Goal: Task Accomplishment & Management: Complete application form

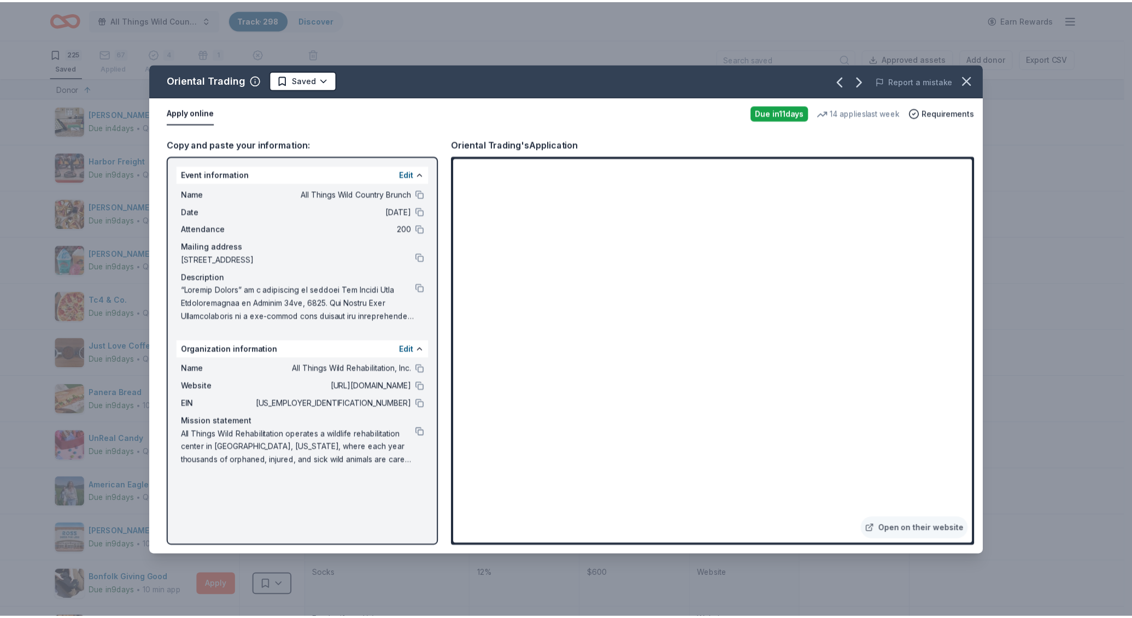
scroll to position [7214, 0]
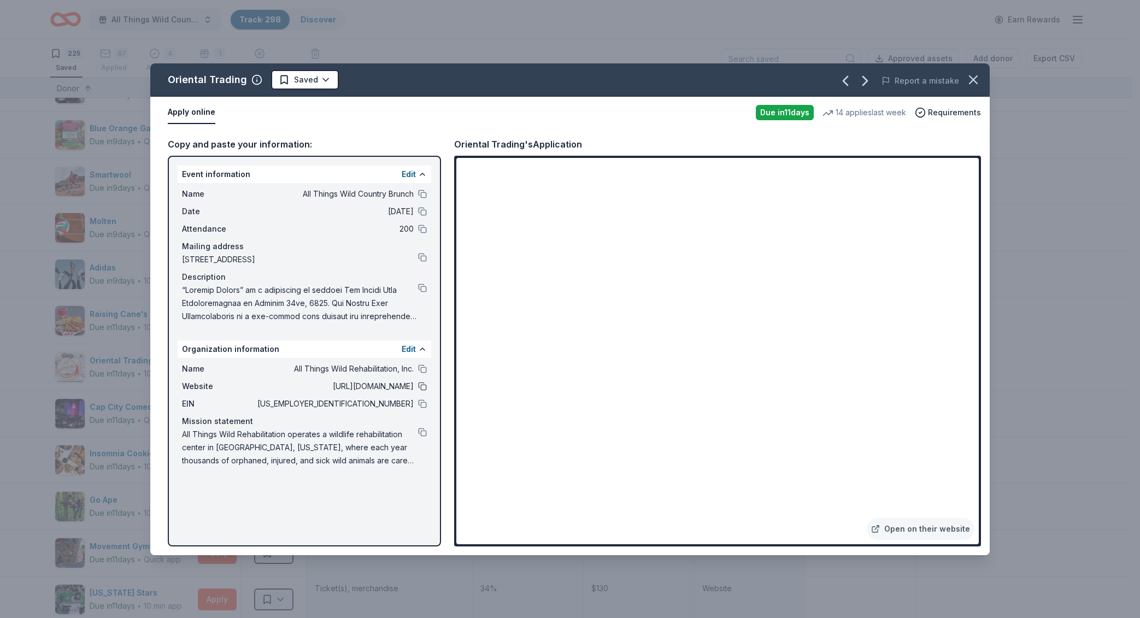
click at [425, 389] on button at bounding box center [422, 386] width 9 height 9
click at [318, 80] on html "All Things Wild Country Brunch Track · 298 Discover Earn Rewards 225 Saved 67 A…" at bounding box center [570, 309] width 1140 height 618
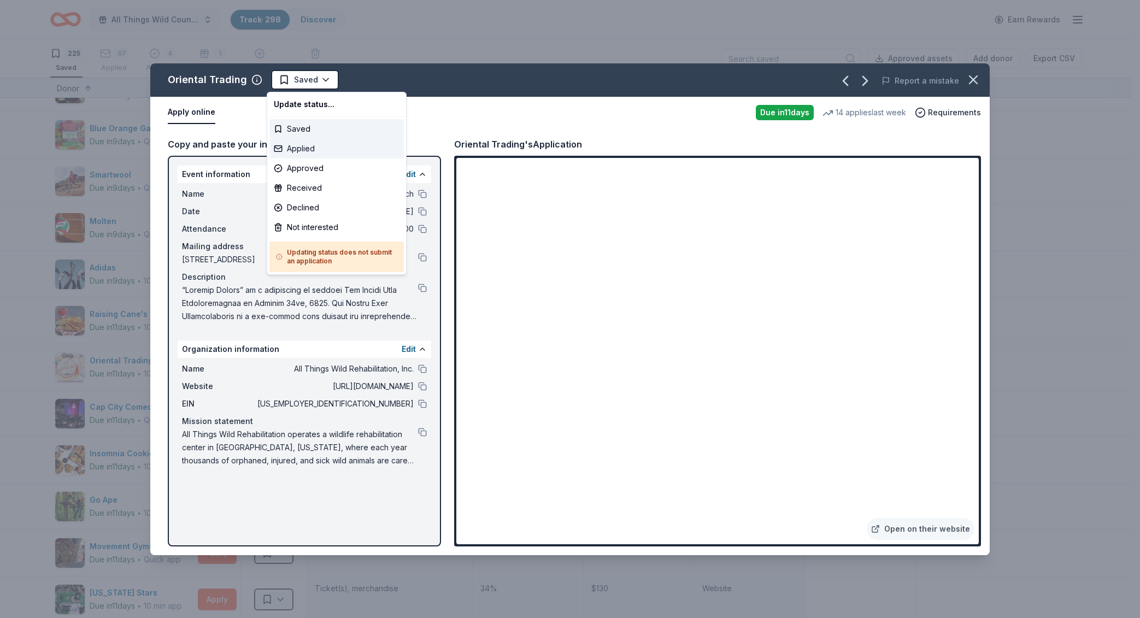
click at [326, 150] on div "Applied" at bounding box center [336, 149] width 134 height 20
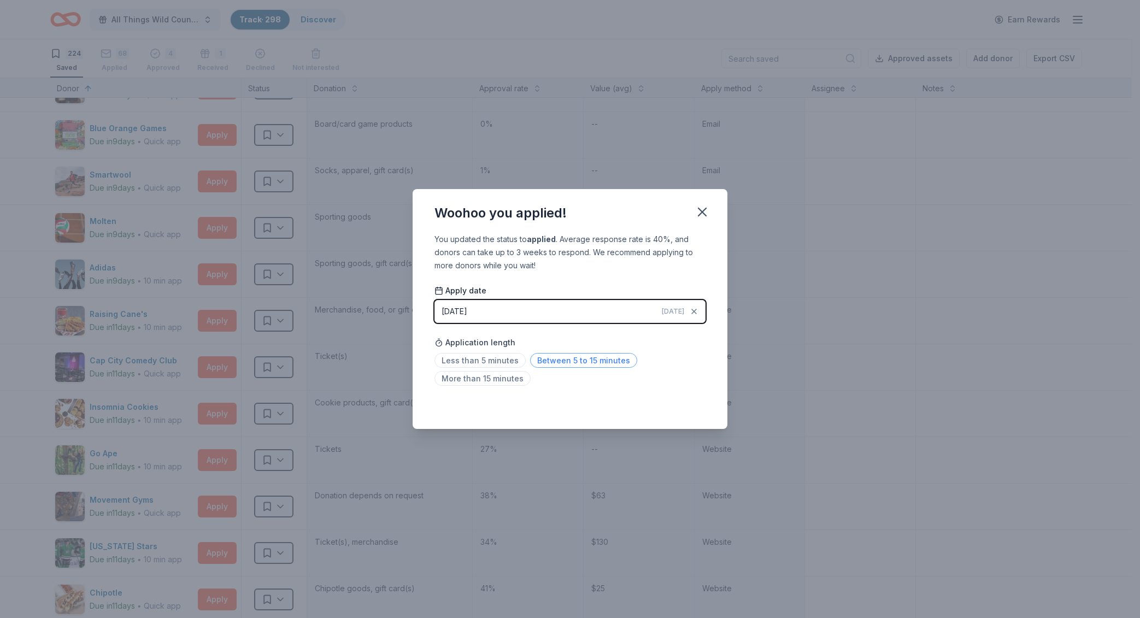
click at [610, 364] on span "Between 5 to 15 minutes" at bounding box center [583, 360] width 107 height 15
click at [705, 213] on icon "button" at bounding box center [702, 211] width 15 height 15
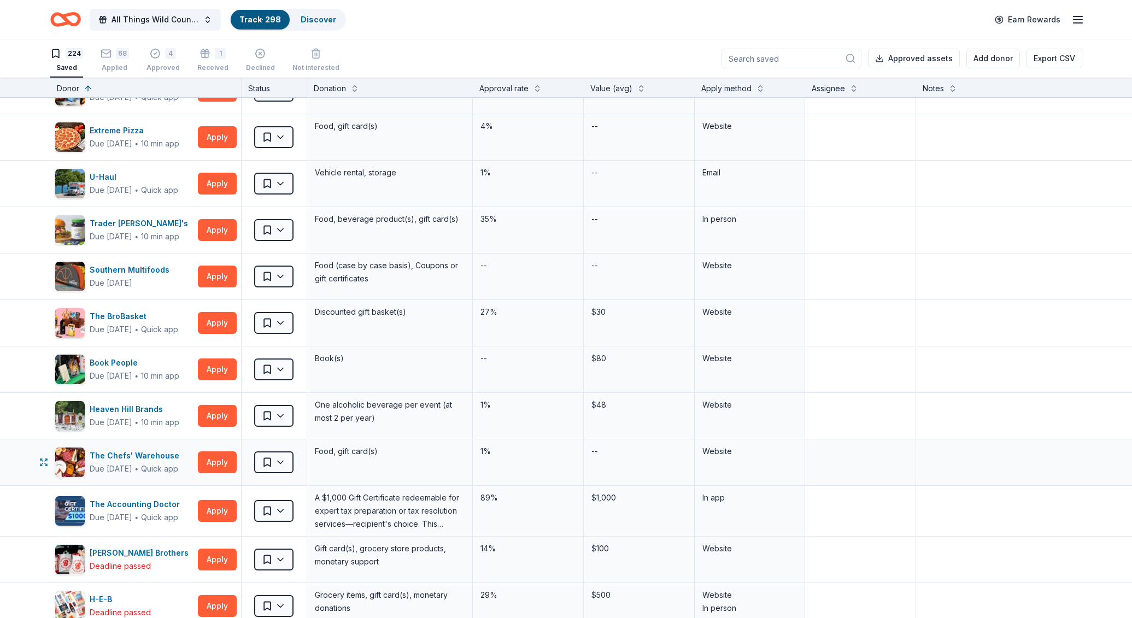
scroll to position [8146, 0]
click at [216, 507] on button "Apply" at bounding box center [217, 511] width 39 height 22
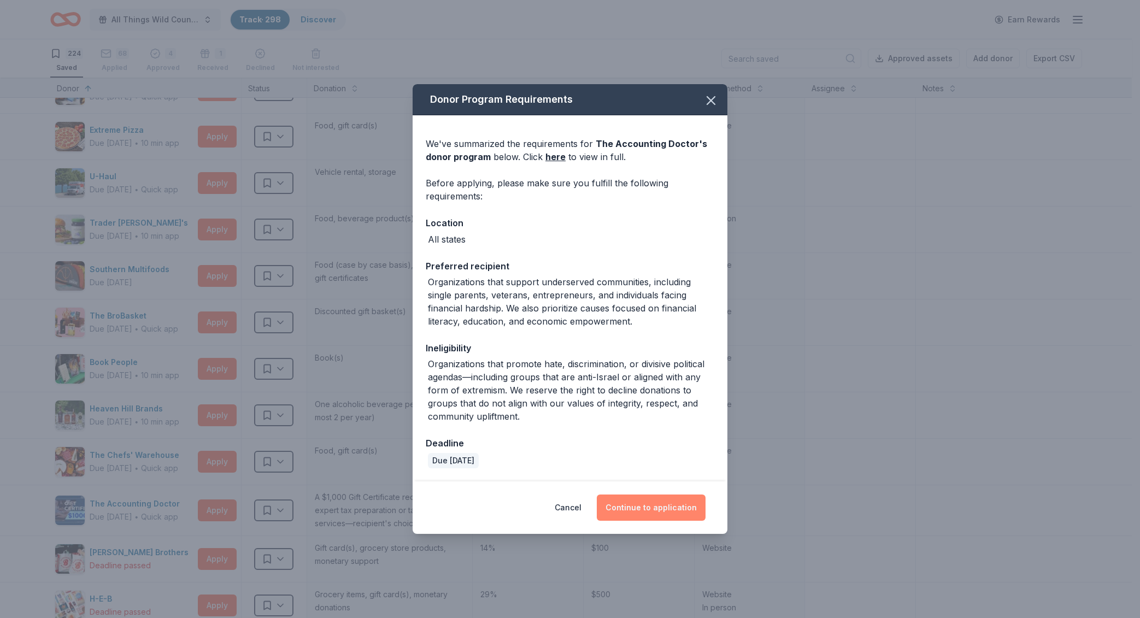
click at [649, 498] on button "Continue to application" at bounding box center [651, 508] width 109 height 26
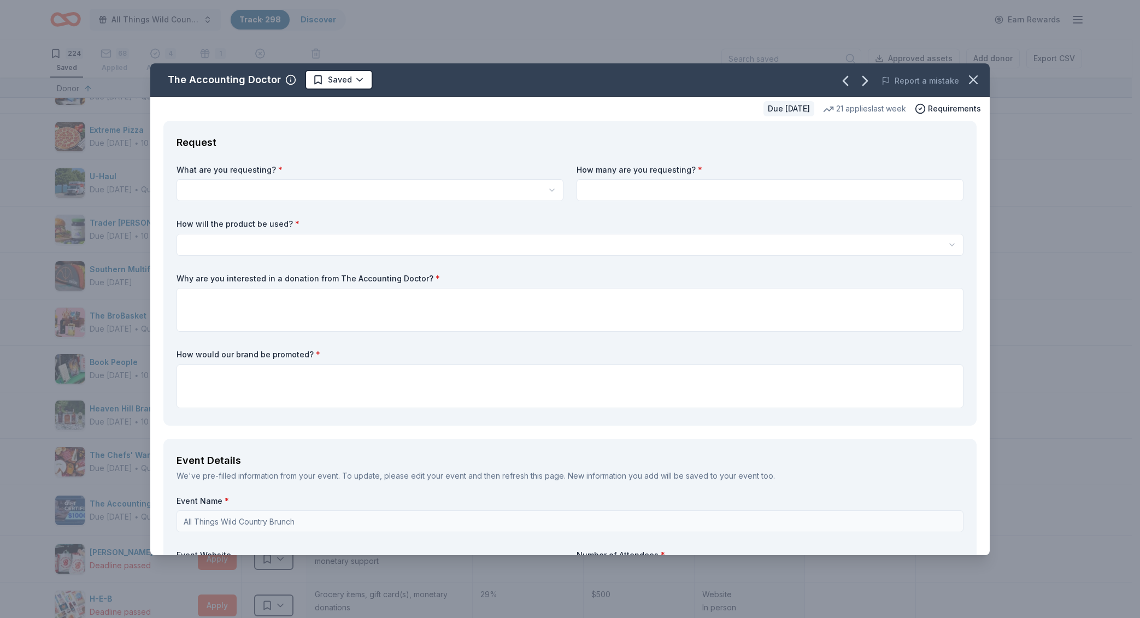
click at [966, 80] on icon "button" at bounding box center [973, 79] width 15 height 15
click at [445, 65] on div "The Accounting Doctor Saved Report a mistake" at bounding box center [570, 79] width 840 height 33
click at [468, 48] on div "The Accounting Doctor Saved Report a mistake Due [DATE] 21 applies last week Re…" at bounding box center [570, 309] width 1140 height 618
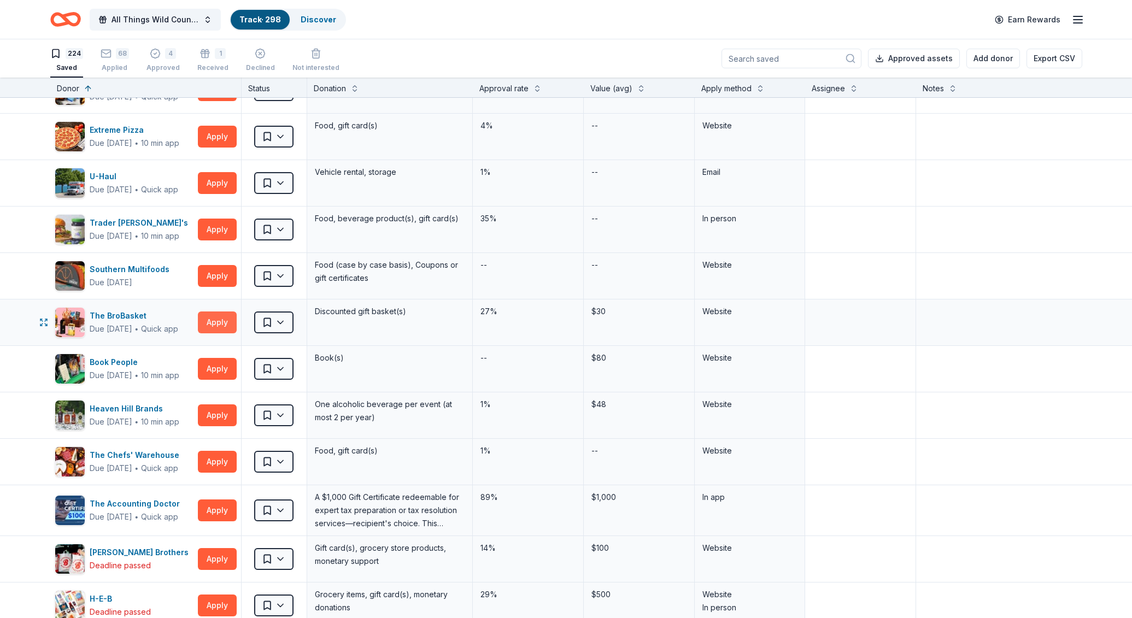
click at [224, 326] on button "Apply" at bounding box center [217, 323] width 39 height 22
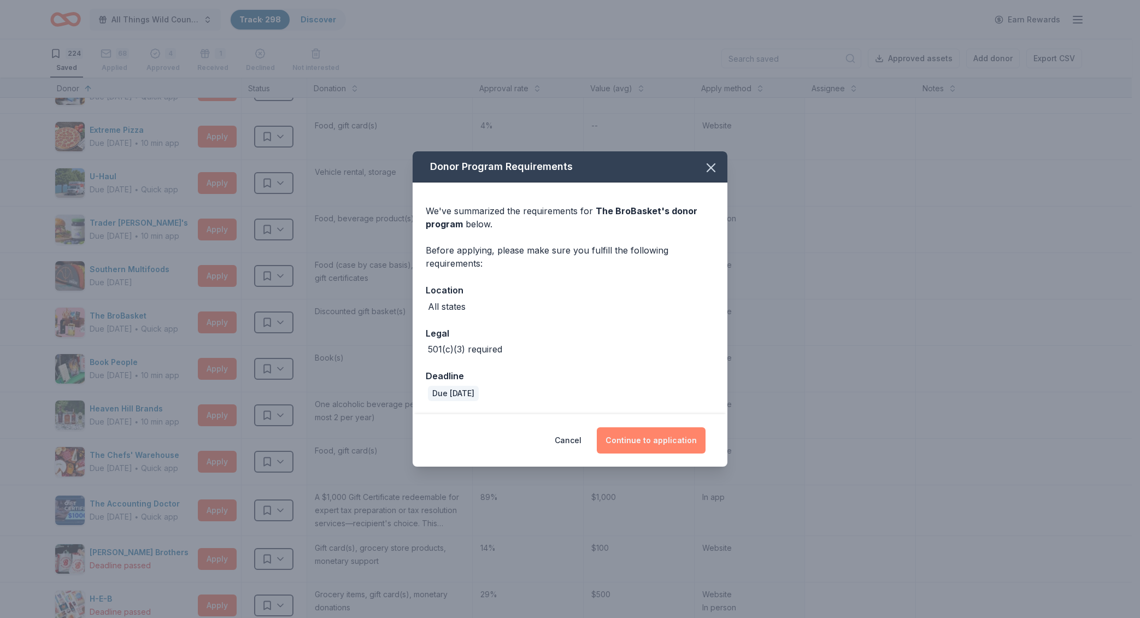
click at [668, 439] on button "Continue to application" at bounding box center [651, 440] width 109 height 26
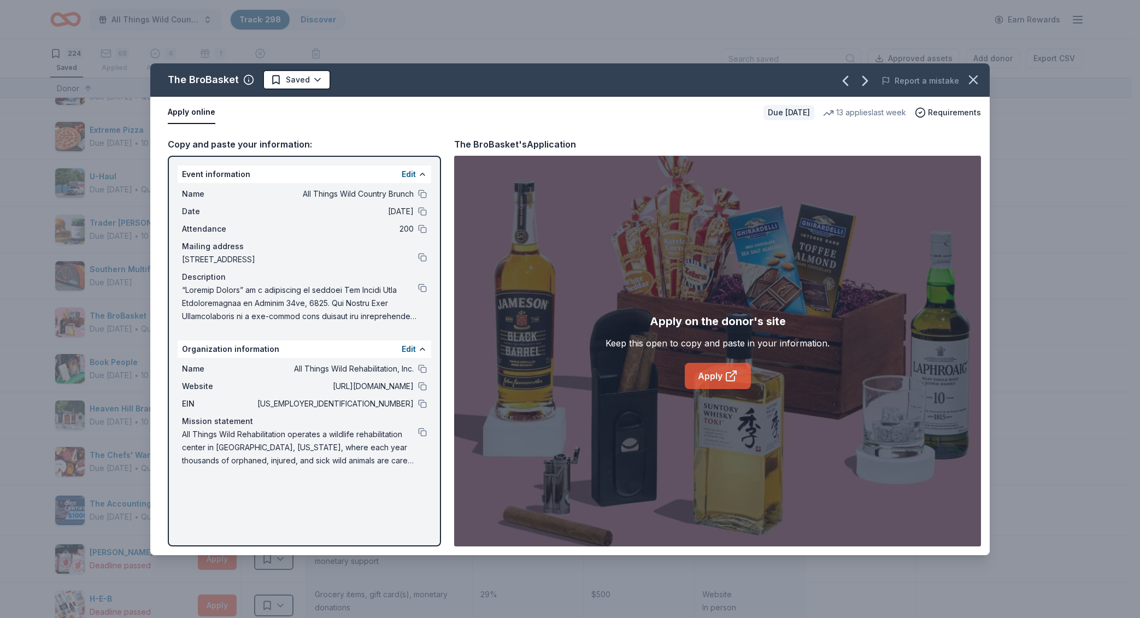
click at [718, 370] on link "Apply" at bounding box center [718, 376] width 66 height 26
click at [423, 257] on button at bounding box center [422, 257] width 9 height 9
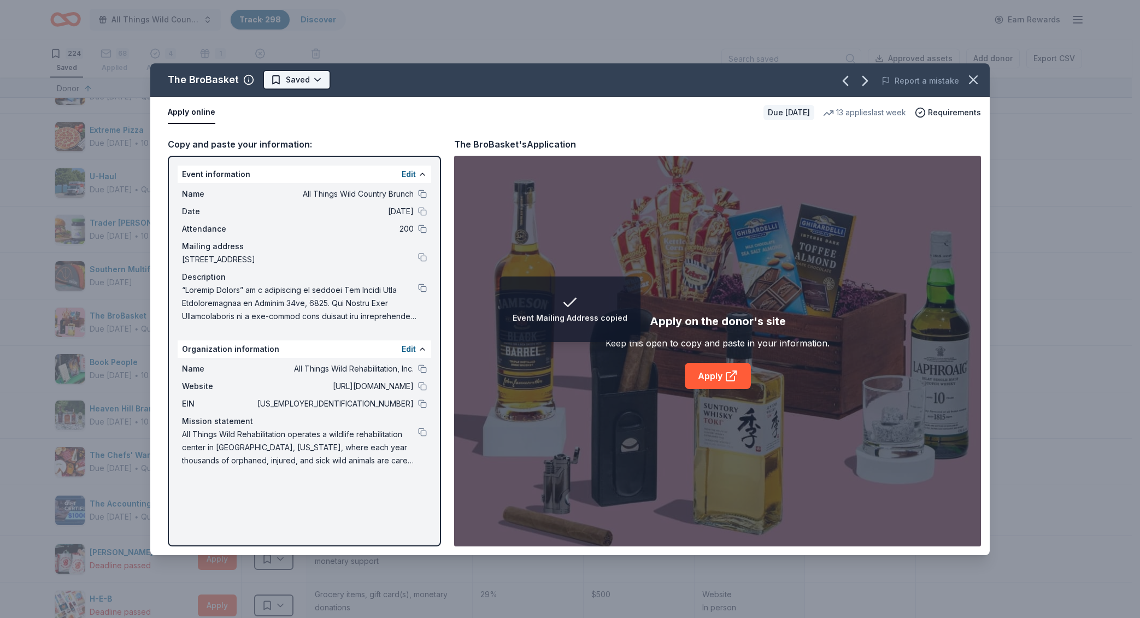
click at [298, 87] on body "Event Mailing Address copied All Things Wild Country Brunch Track · 298 Discove…" at bounding box center [566, 309] width 1132 height 618
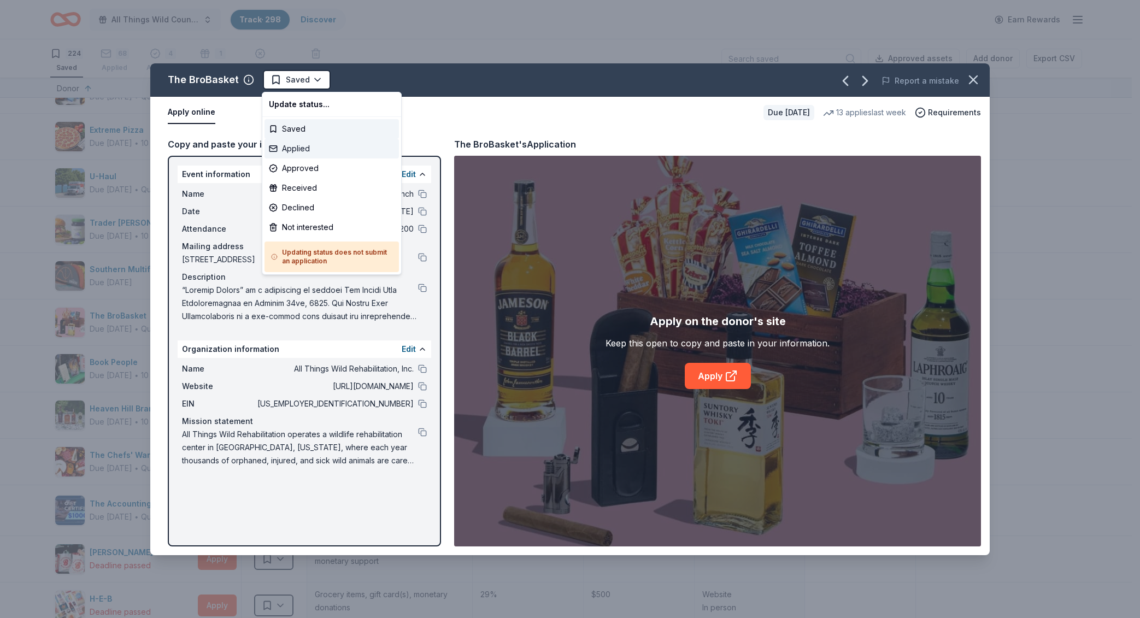
click at [300, 154] on div "Applied" at bounding box center [332, 149] width 134 height 20
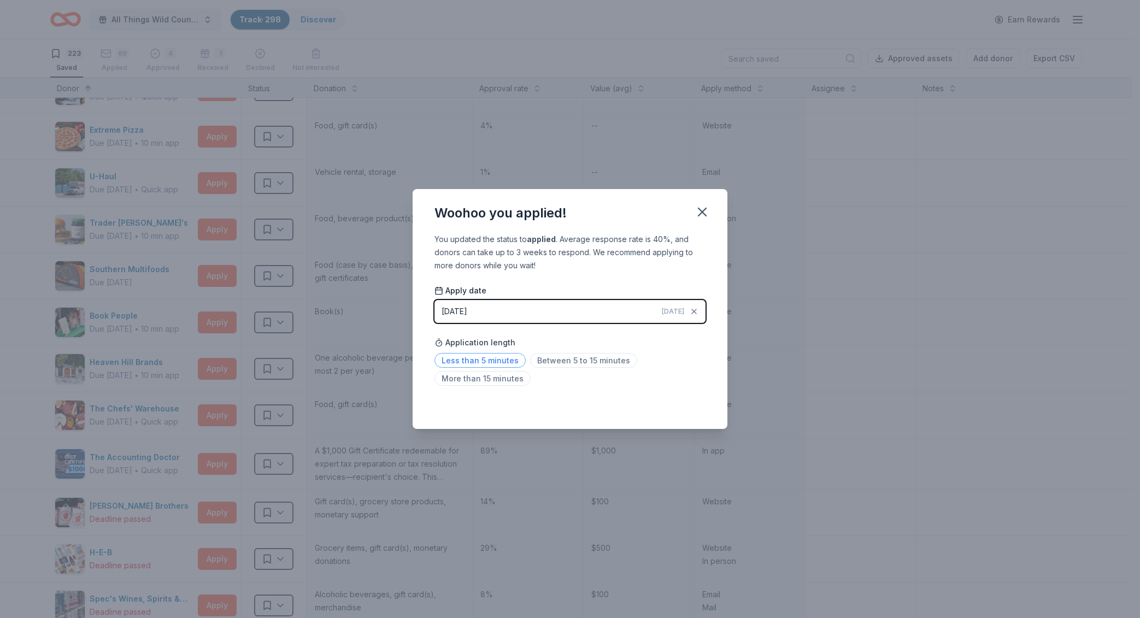
click at [480, 361] on span "Less than 5 minutes" at bounding box center [480, 360] width 91 height 15
click at [701, 215] on icon "button" at bounding box center [702, 211] width 15 height 15
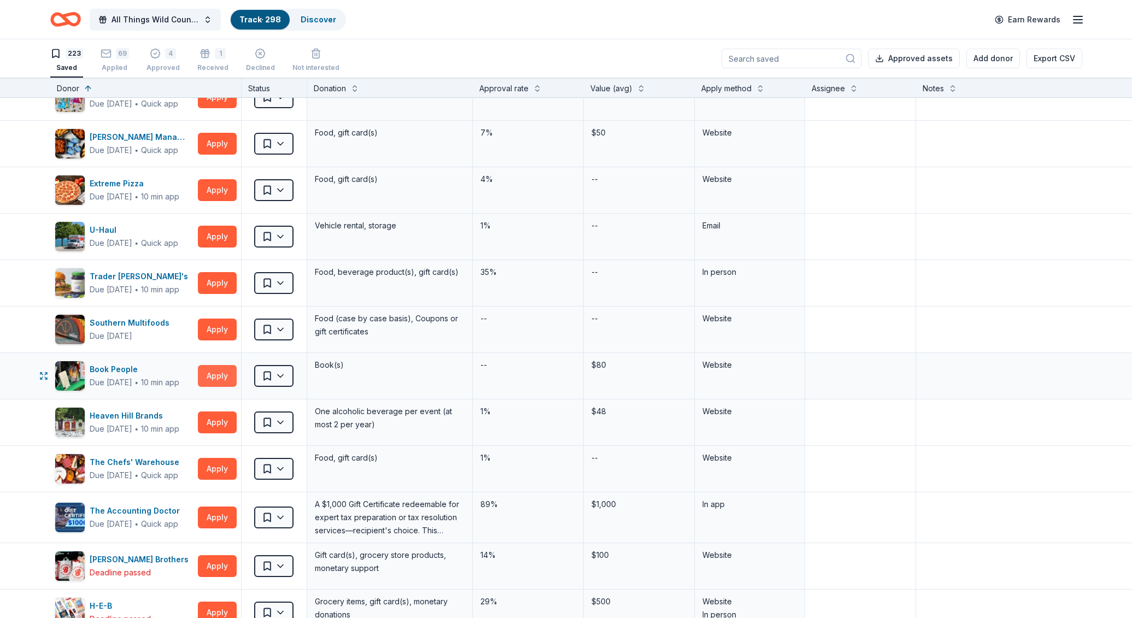
scroll to position [8092, 0]
click at [222, 288] on button "Apply" at bounding box center [217, 284] width 39 height 22
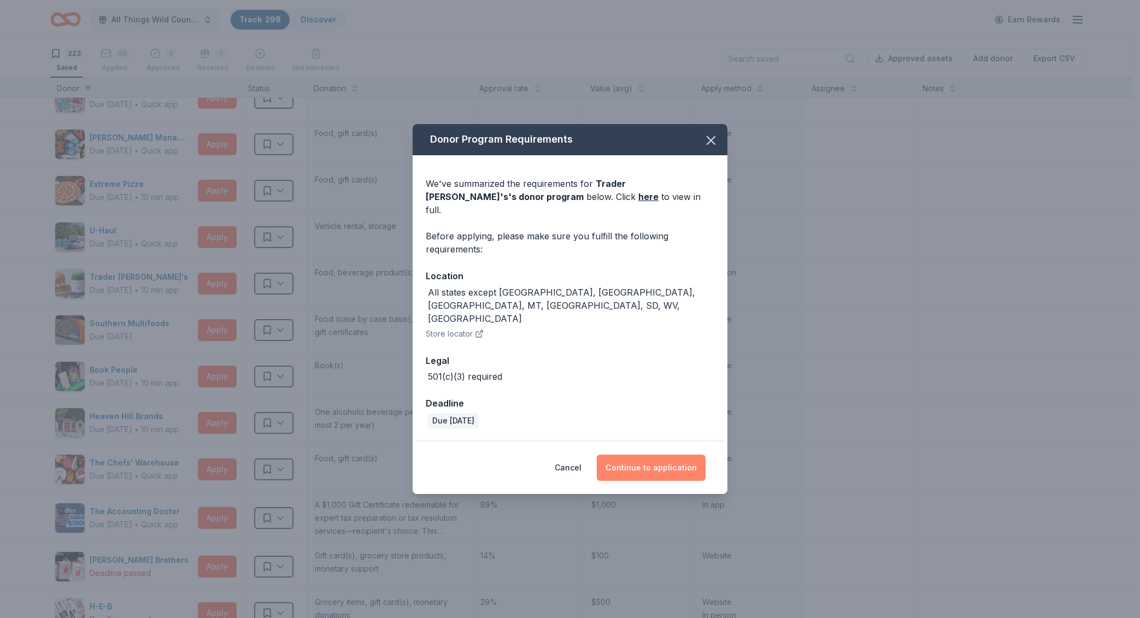
click at [680, 455] on button "Continue to application" at bounding box center [651, 468] width 109 height 26
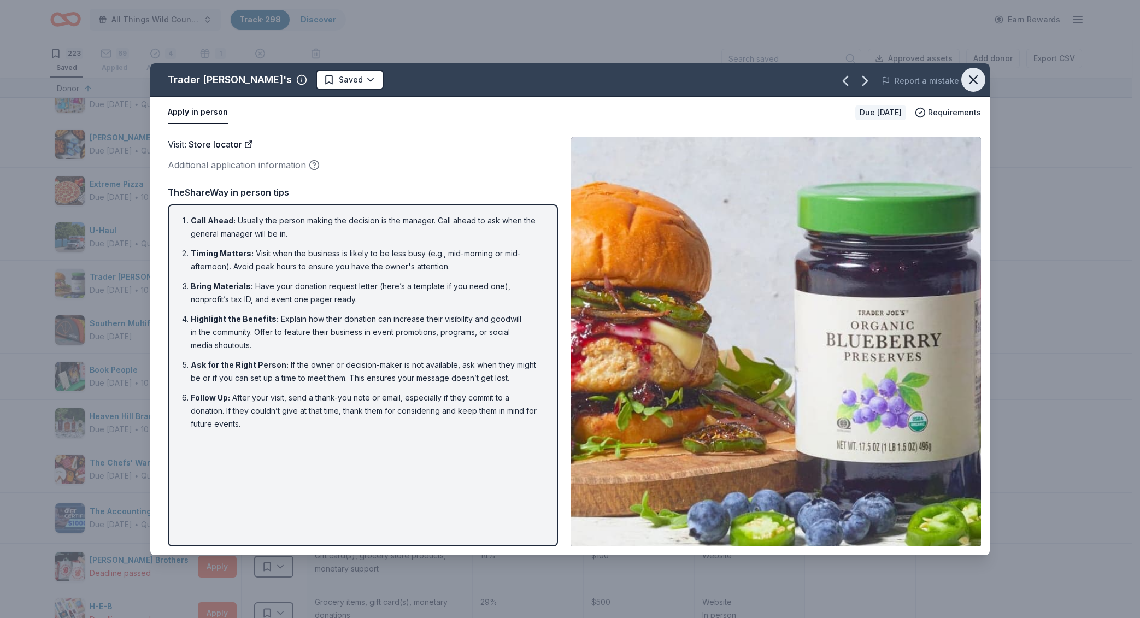
click at [976, 75] on icon "button" at bounding box center [973, 79] width 15 height 15
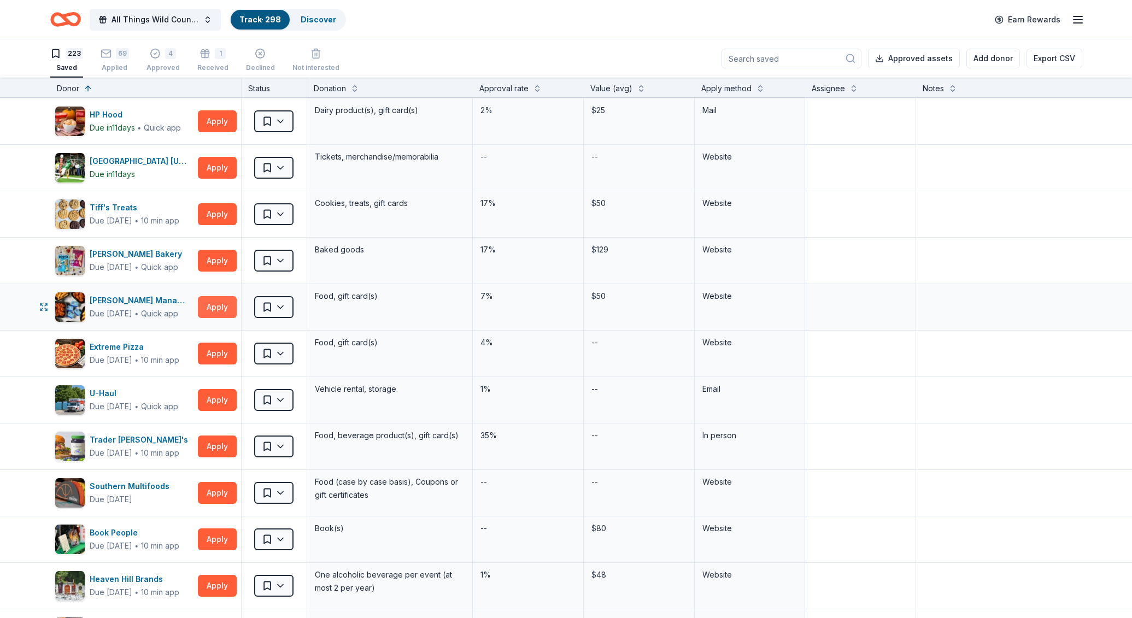
scroll to position [7928, 0]
click at [214, 204] on button "Apply" at bounding box center [217, 215] width 39 height 22
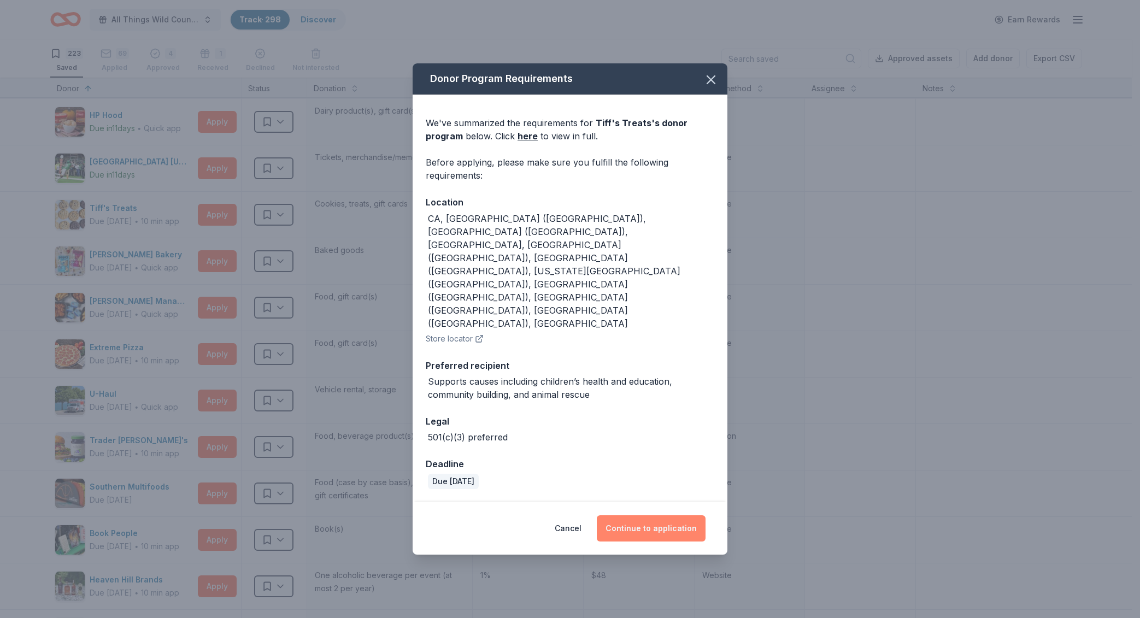
click at [684, 515] on button "Continue to application" at bounding box center [651, 528] width 109 height 26
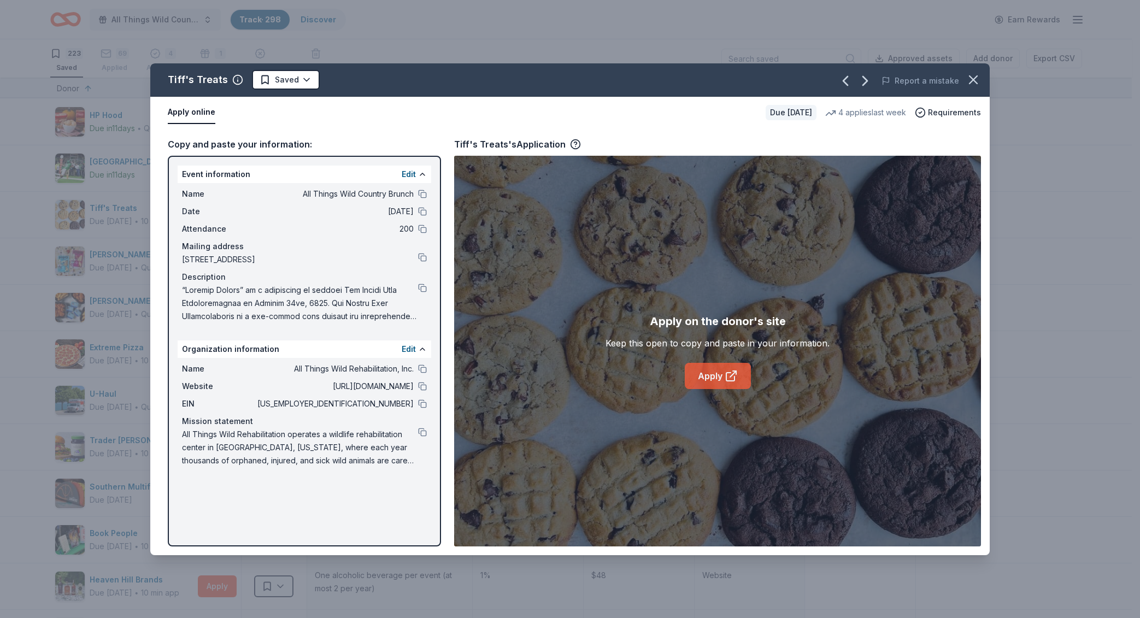
click at [707, 372] on link "Apply" at bounding box center [718, 376] width 66 height 26
click at [422, 430] on button at bounding box center [422, 432] width 9 height 9
click at [714, 373] on link "Apply" at bounding box center [718, 376] width 66 height 26
click at [288, 91] on div "Tiff's Treats Saved Report a mistake" at bounding box center [570, 79] width 840 height 33
click at [289, 80] on html "All Things Wild Country Brunch Track · 298 Discover Earn Rewards 223 Saved 69 A…" at bounding box center [570, 309] width 1140 height 618
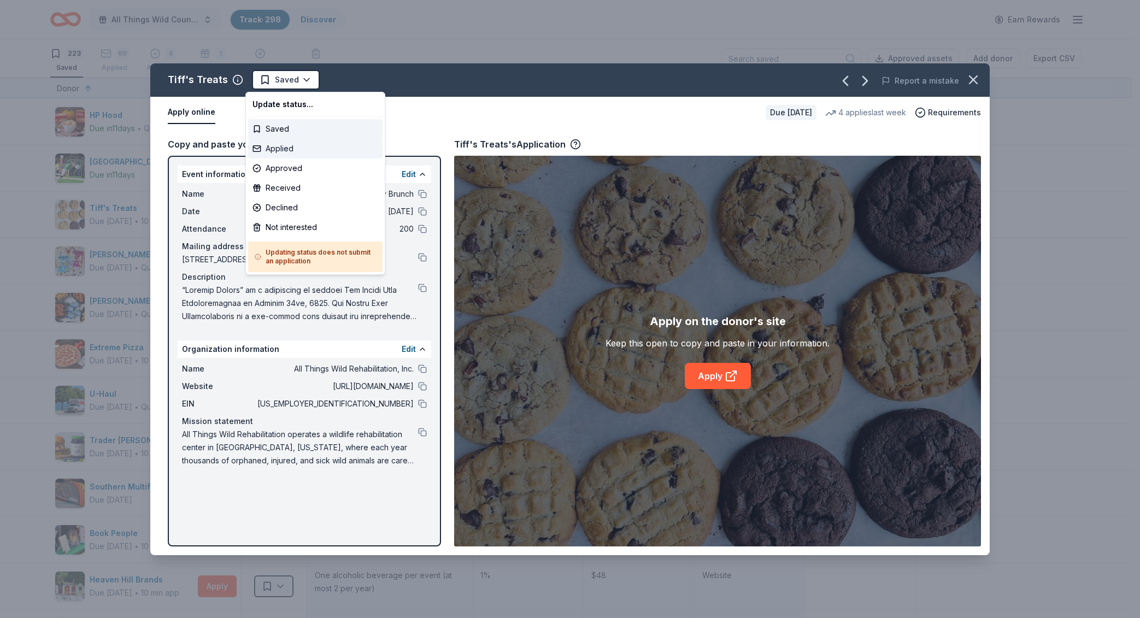
click at [296, 149] on div "Applied" at bounding box center [315, 149] width 134 height 20
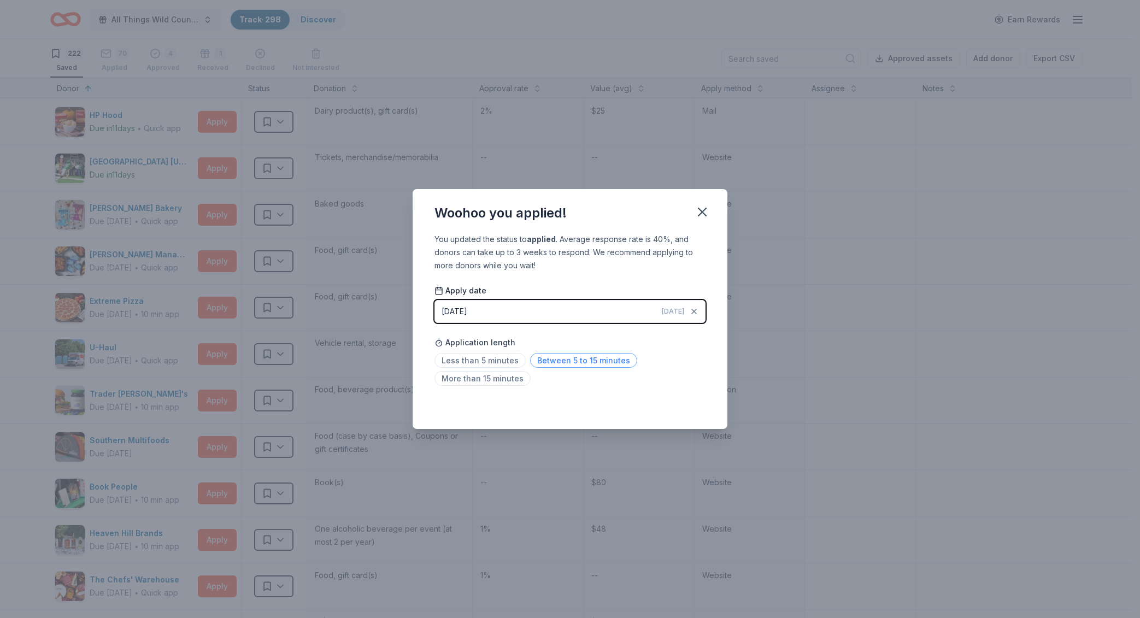
click at [587, 361] on span "Between 5 to 15 minutes" at bounding box center [583, 360] width 107 height 15
click at [598, 386] on div "Less than 5 minutes Between 5 to 15 minutes More than 15 minutes" at bounding box center [570, 372] width 271 height 36
click at [591, 367] on span "Between 5 to 15 minutes" at bounding box center [583, 360] width 107 height 15
click at [591, 360] on span "Between 5 to 15 minutes" at bounding box center [583, 360] width 107 height 15
click at [499, 362] on span "Less than 5 minutes" at bounding box center [480, 360] width 91 height 15
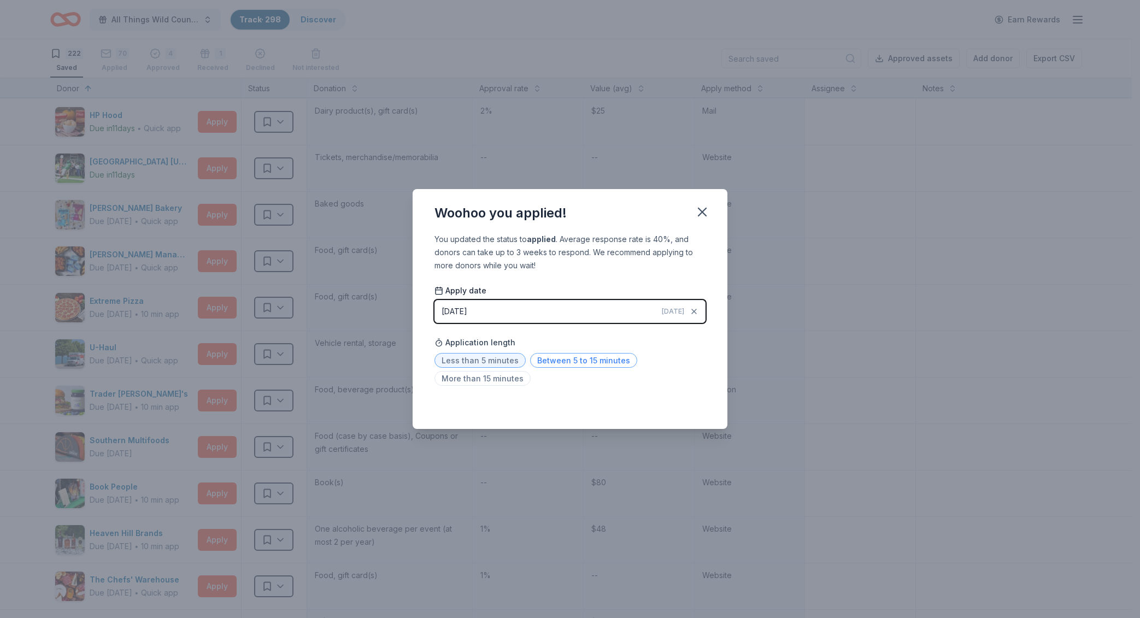
click at [605, 358] on span "Between 5 to 15 minutes" at bounding box center [583, 360] width 107 height 15
click at [699, 214] on icon "button" at bounding box center [702, 211] width 15 height 15
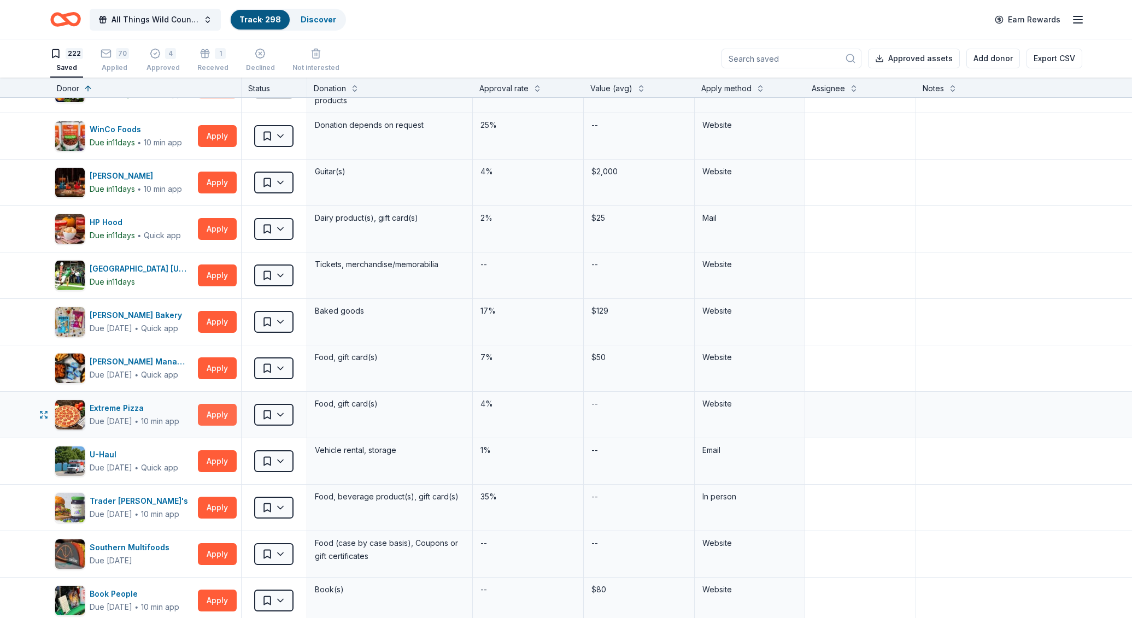
scroll to position [7821, 0]
click at [220, 276] on button "Apply" at bounding box center [217, 276] width 39 height 22
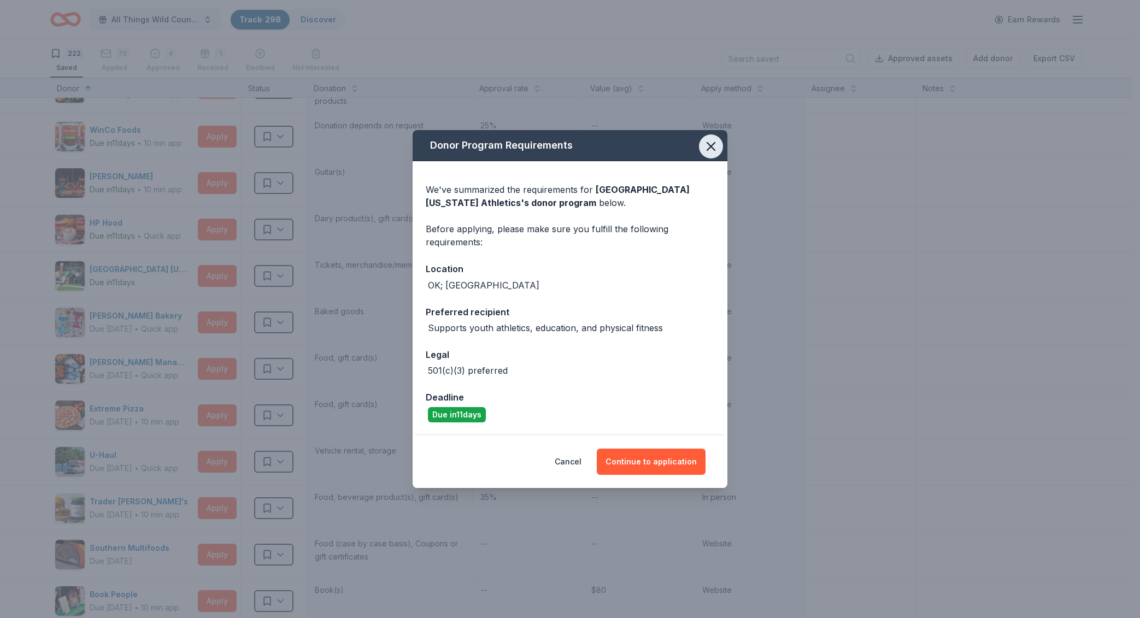
click at [716, 149] on icon "button" at bounding box center [711, 146] width 15 height 15
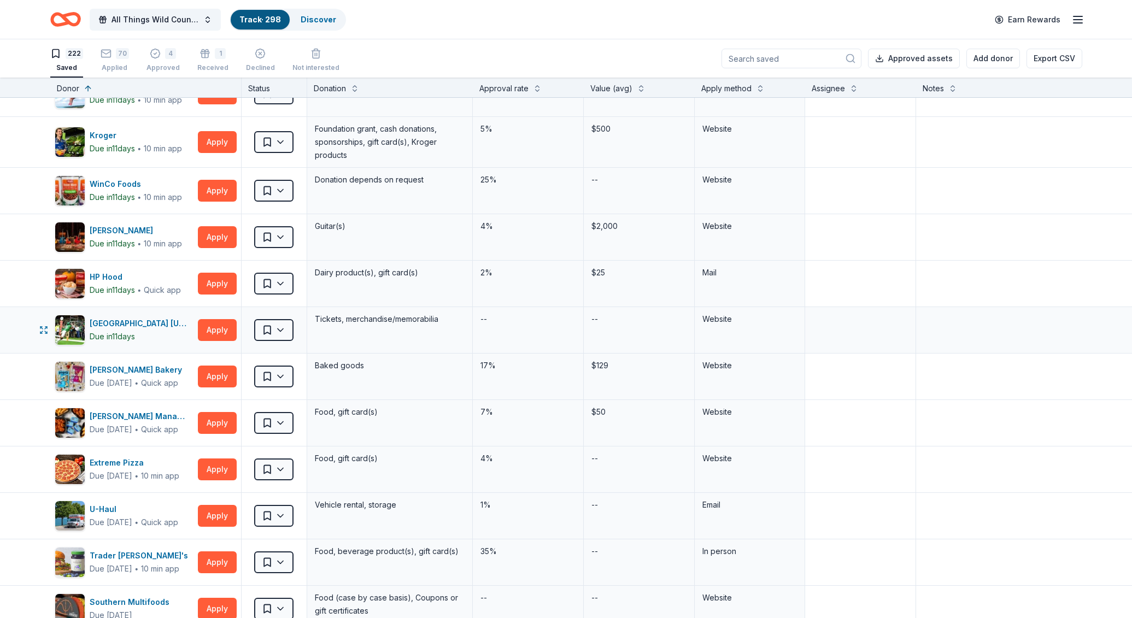
scroll to position [7766, 0]
click at [211, 192] on button "Apply" at bounding box center [217, 191] width 39 height 22
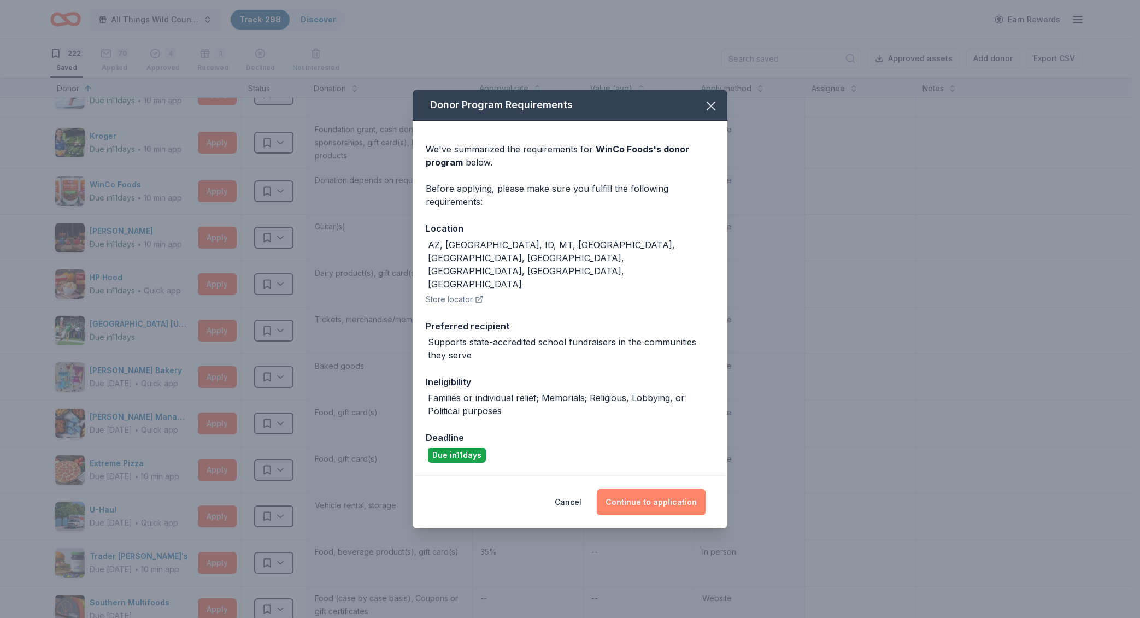
click at [655, 489] on button "Continue to application" at bounding box center [651, 502] width 109 height 26
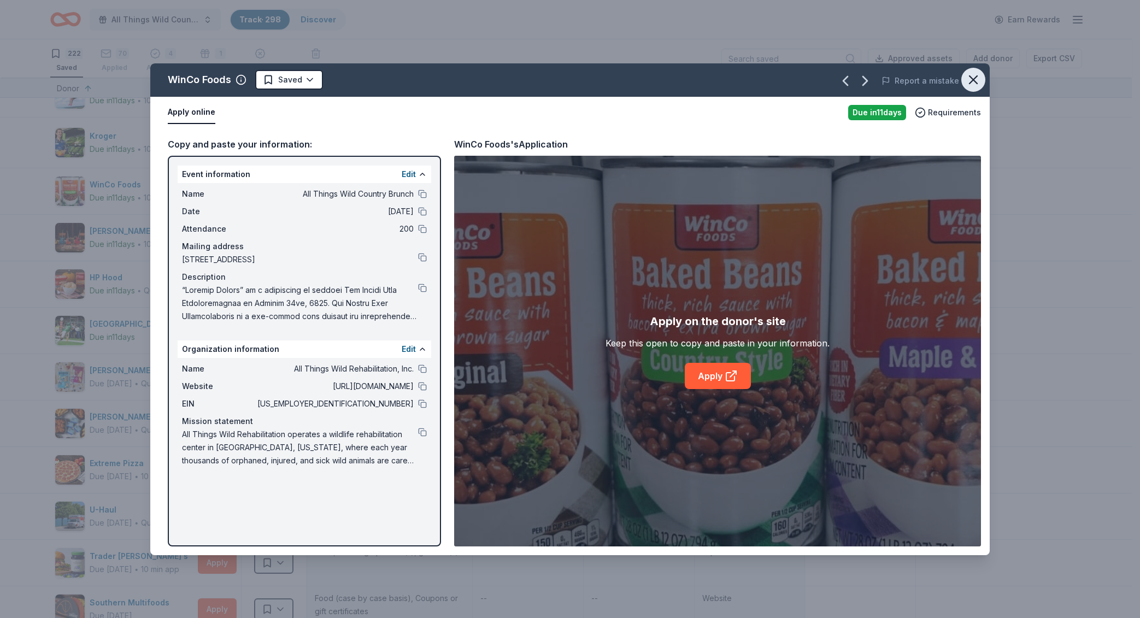
click at [977, 74] on icon "button" at bounding box center [973, 79] width 15 height 15
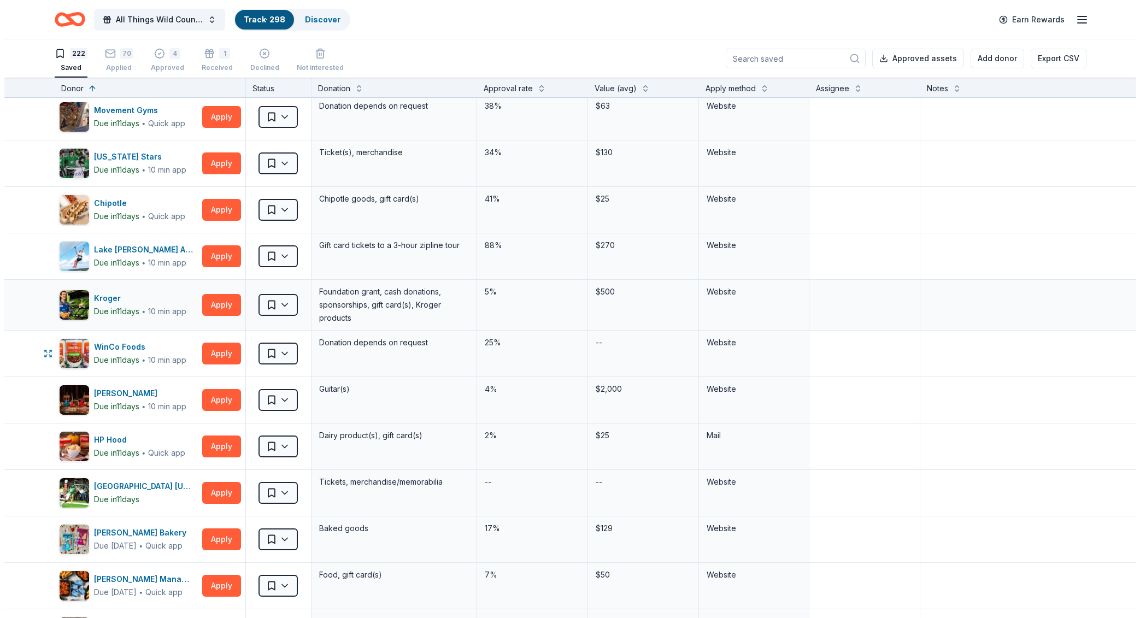
scroll to position [7603, 0]
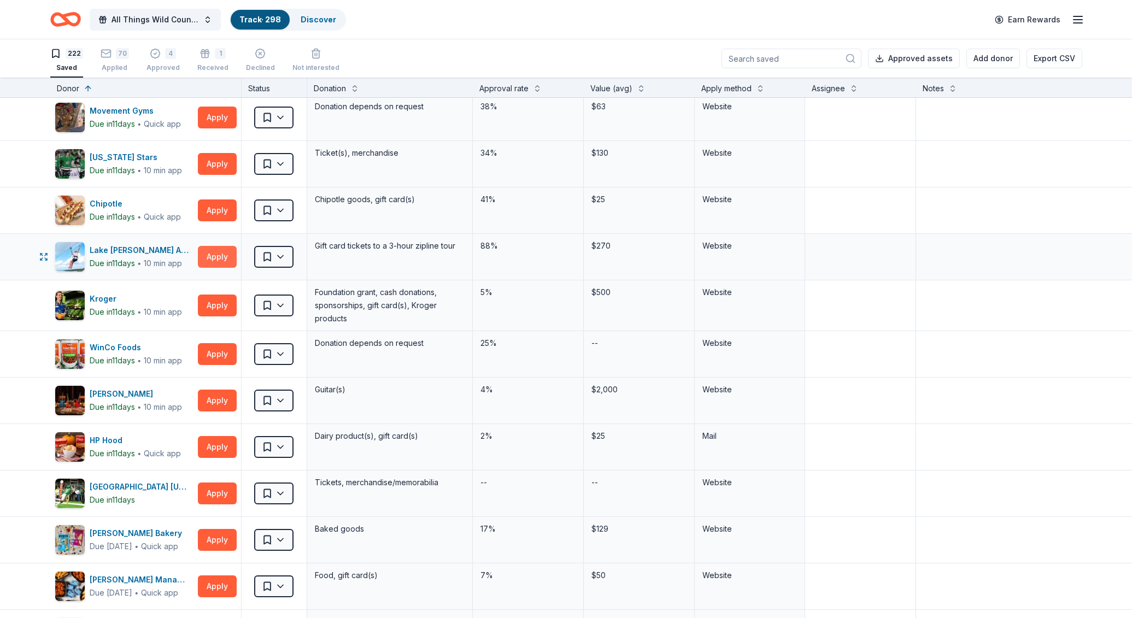
click at [214, 250] on button "Apply" at bounding box center [217, 257] width 39 height 22
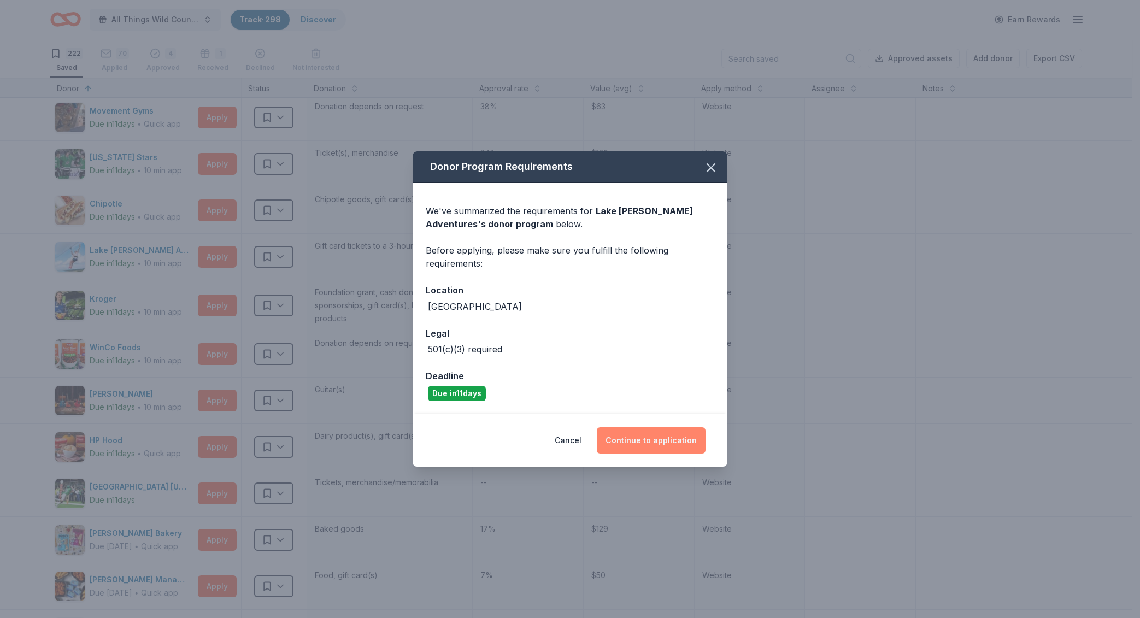
click at [658, 444] on button "Continue to application" at bounding box center [651, 440] width 109 height 26
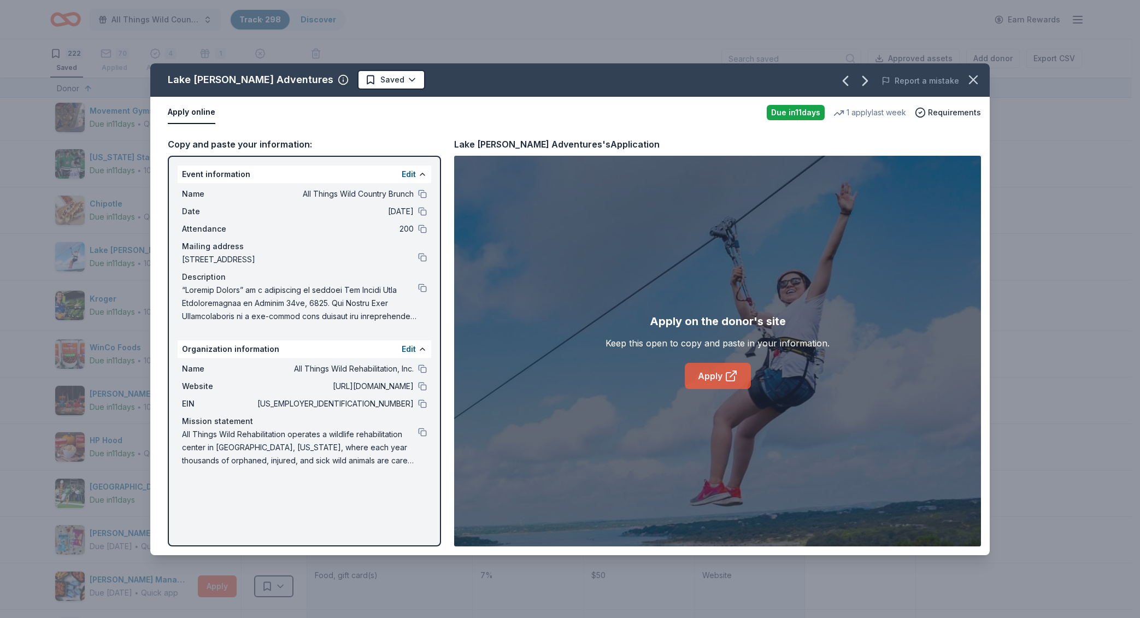
click at [728, 381] on icon at bounding box center [730, 377] width 8 height 8
click at [424, 430] on button at bounding box center [422, 432] width 9 height 9
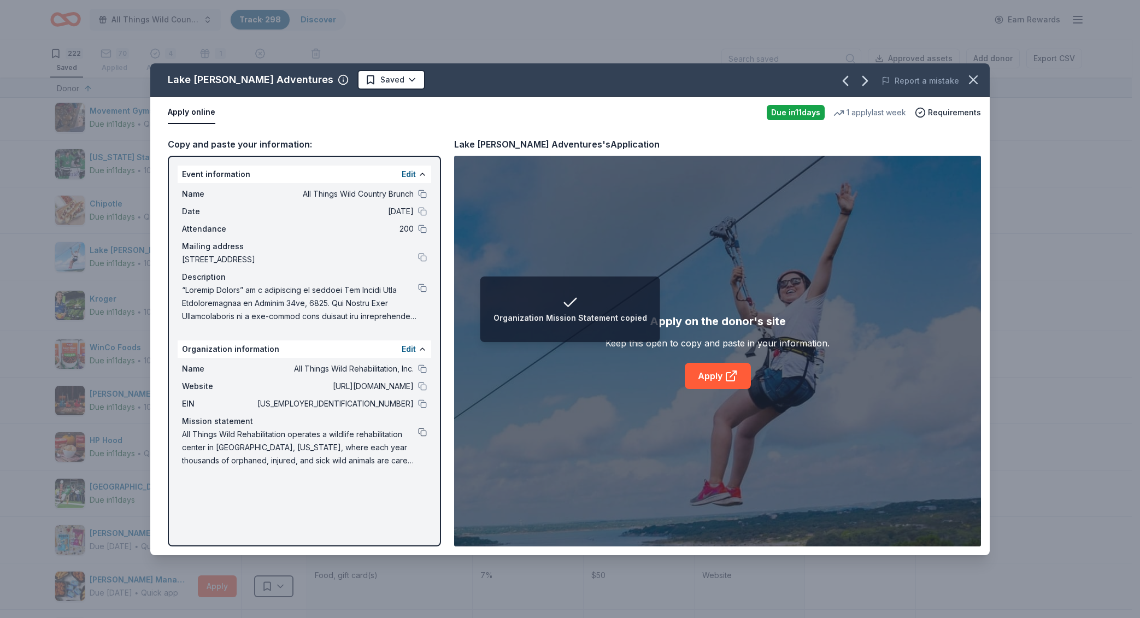
click at [421, 433] on button at bounding box center [422, 432] width 9 height 9
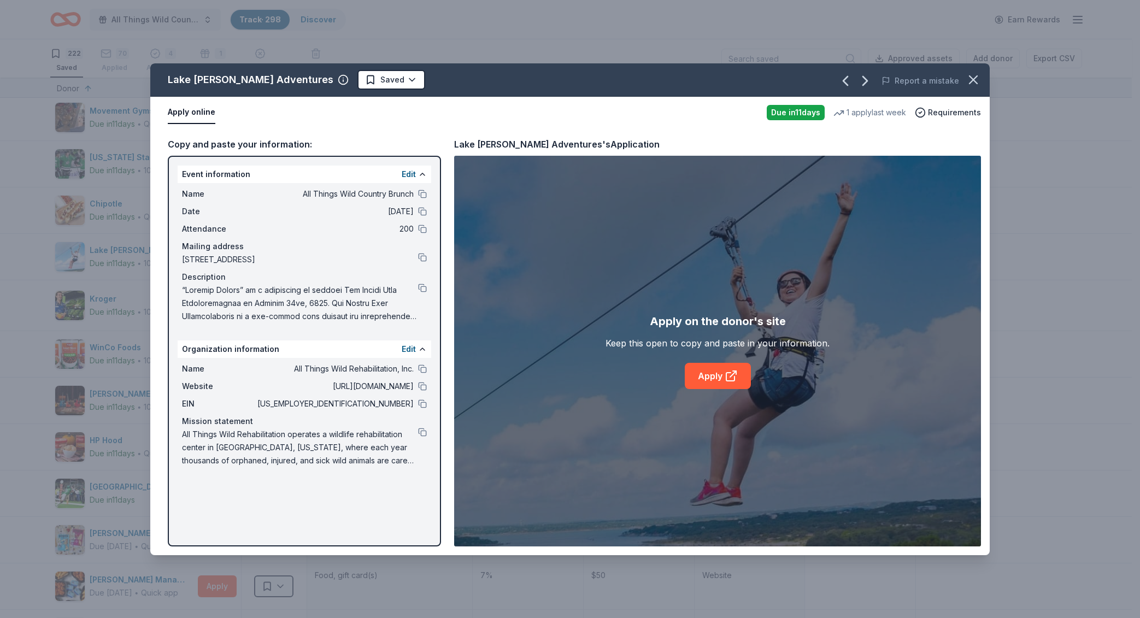
click at [417, 284] on span at bounding box center [300, 303] width 236 height 39
click at [425, 295] on div at bounding box center [304, 303] width 245 height 39
click at [422, 288] on button at bounding box center [422, 288] width 9 height 9
